Goal: Information Seeking & Learning: Learn about a topic

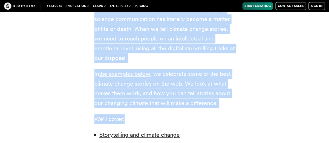
scroll to position [338, 0]
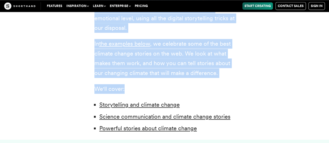
drag, startPoint x: 95, startPoint y: 60, endPoint x: 214, endPoint y: 27, distance: 123.5
copy div "Climate change stories are the best tools we have to help people understand the…"
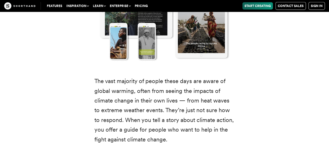
scroll to position [831, 0]
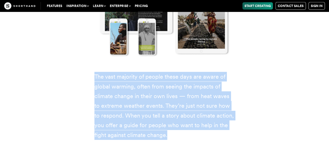
drag, startPoint x: 91, startPoint y: 67, endPoint x: 174, endPoint y: 127, distance: 102.4
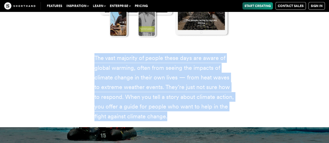
scroll to position [909, 0]
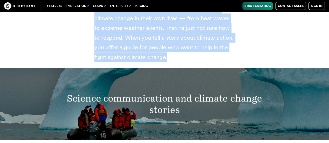
copy p "The vast majority of people these days are aware of global warming, often from …"
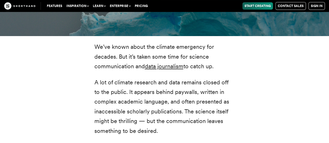
scroll to position [987, 0]
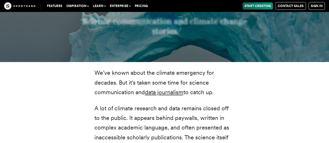
drag, startPoint x: 90, startPoint y: 60, endPoint x: 227, endPoint y: 84, distance: 138.8
click at [206, 76] on p "We’ve known about the climate emergency for decades. But it’s taken some time f…" at bounding box center [164, 82] width 140 height 29
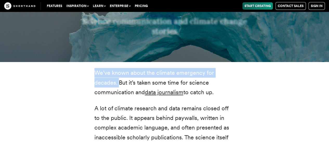
drag, startPoint x: 89, startPoint y: 63, endPoint x: 118, endPoint y: 72, distance: 31.3
copy p "We’ve known about the climate emergency for decades."
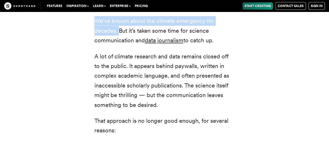
scroll to position [1065, 0]
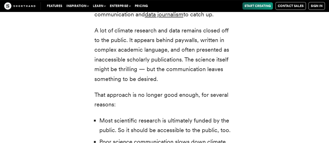
drag, startPoint x: 185, startPoint y: 77, endPoint x: 189, endPoint y: 70, distance: 7.6
click at [189, 70] on p "A lot of climate research and data remains closed off to the public. It appears…" at bounding box center [164, 55] width 140 height 58
copy p "The science itself might be thrilling — but the communication leaves something …"
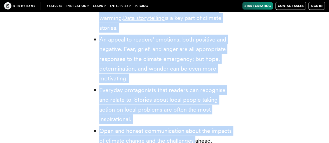
scroll to position [1611, 0]
drag, startPoint x: 100, startPoint y: 40, endPoint x: 229, endPoint y: 113, distance: 148.0
click at [229, 113] on ul "Clear communication of the facts about global warming. Data storytelling is a k…" at bounding box center [164, 74] width 140 height 142
copy ul "Clear communication of the facts about global warming. Data storytelling is a k…"
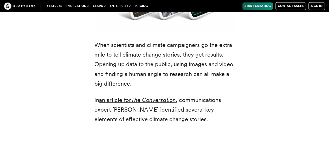
scroll to position [1351, 0]
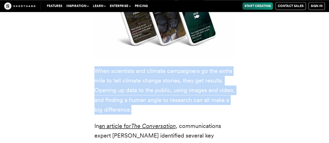
drag, startPoint x: 94, startPoint y: 51, endPoint x: 153, endPoint y: 93, distance: 71.2
click at [153, 93] on p "When scientists and climate campaigners go the extra mile to tell climate chang…" at bounding box center [164, 90] width 140 height 49
copy p "When scientists and climate campaigners go the extra mile to tell climate chang…"
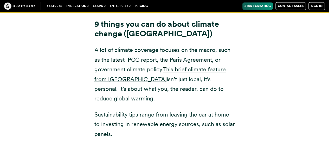
scroll to position [5405, 0]
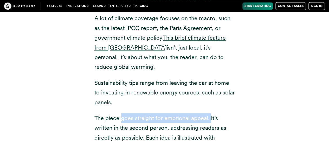
drag, startPoint x: 121, startPoint y: 62, endPoint x: 209, endPoint y: 64, distance: 88.6
click at [209, 113] on p "The piece goes straight for emotional appeal. It’s written in the second person…" at bounding box center [164, 142] width 140 height 58
copy p "goes straight for emotional appeal."
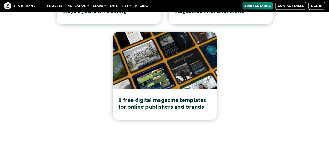
scroll to position [6366, 0]
